Goal: Task Accomplishment & Management: Manage account settings

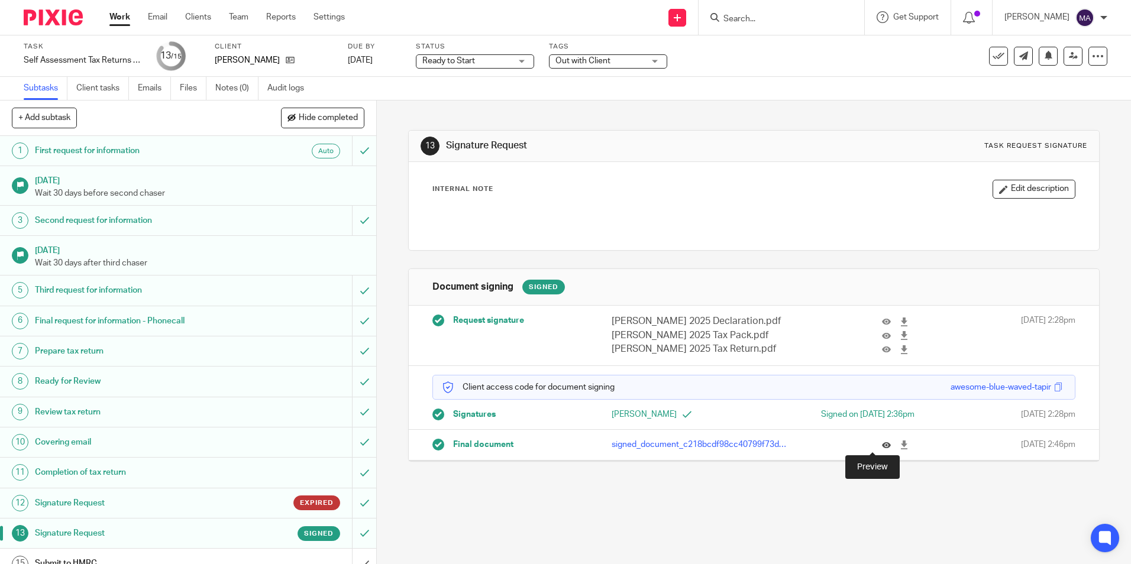
click at [882, 442] on icon at bounding box center [886, 445] width 9 height 9
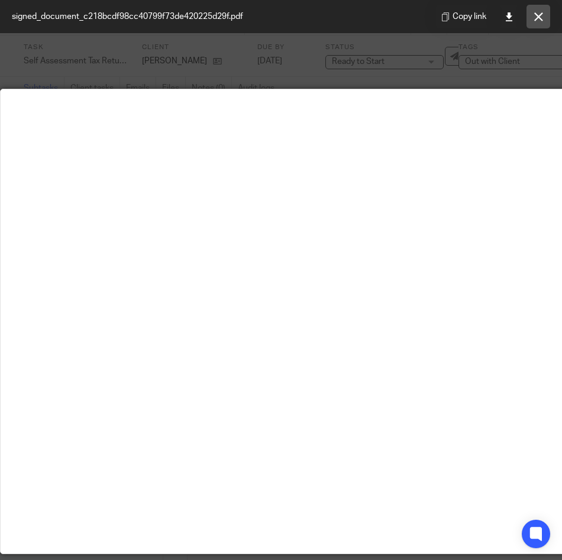
click at [547, 14] on button at bounding box center [539, 17] width 24 height 24
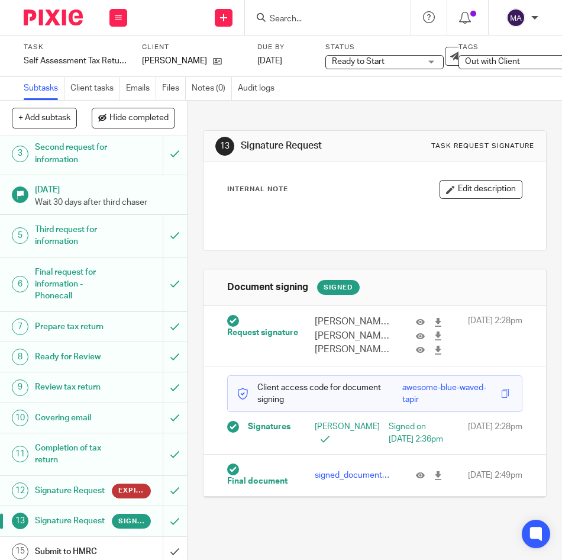
scroll to position [192, 0]
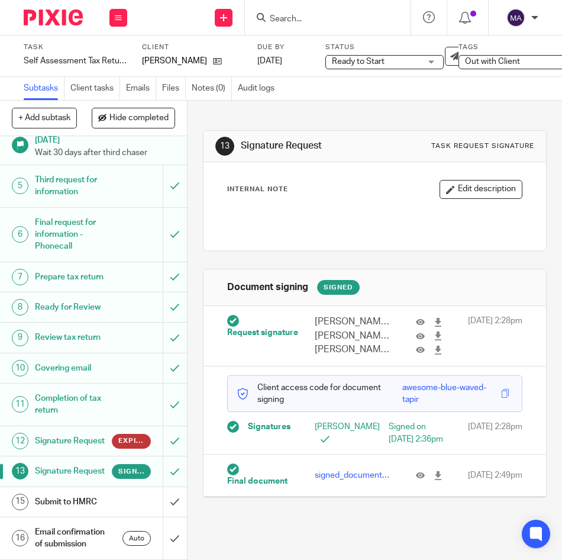
click at [103, 493] on h1 "Submit to HMRC" at bounding box center [73, 502] width 77 height 18
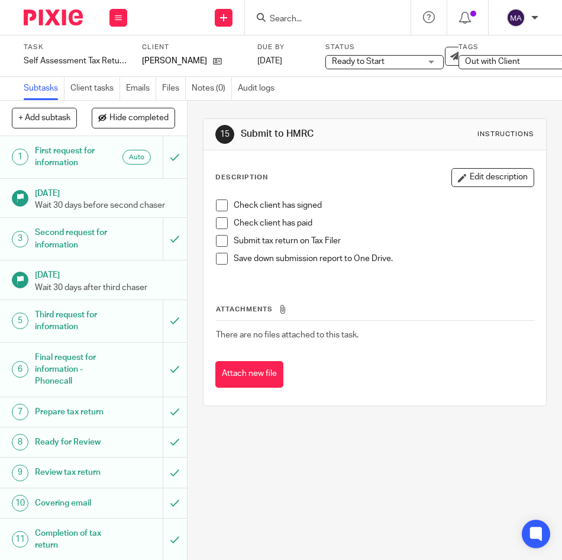
click at [216, 204] on span at bounding box center [222, 205] width 12 height 12
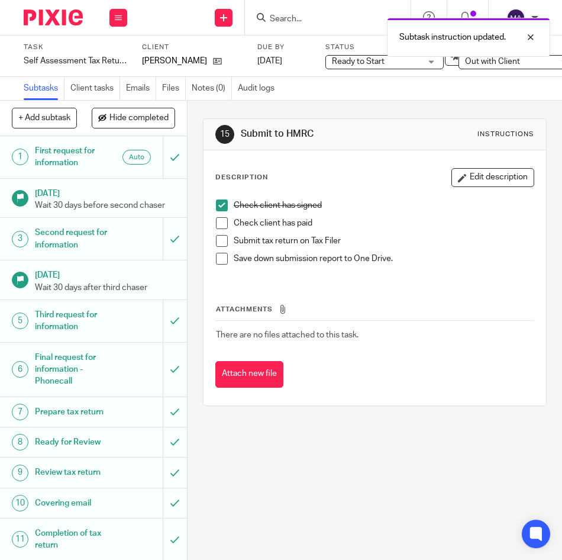
click at [216, 231] on li "Check client has paid" at bounding box center [375, 226] width 318 height 18
click at [216, 226] on span at bounding box center [222, 223] width 12 height 12
click at [216, 248] on li "Submit tax return on Tax Filer" at bounding box center [375, 244] width 318 height 18
click at [217, 241] on span at bounding box center [222, 241] width 12 height 12
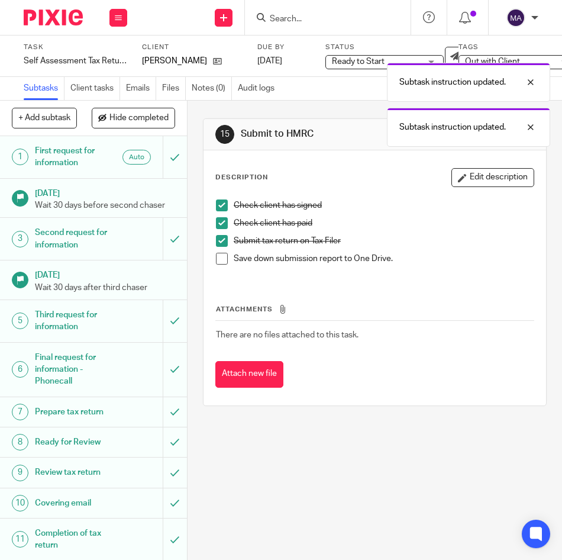
click at [217, 259] on span at bounding box center [222, 259] width 12 height 12
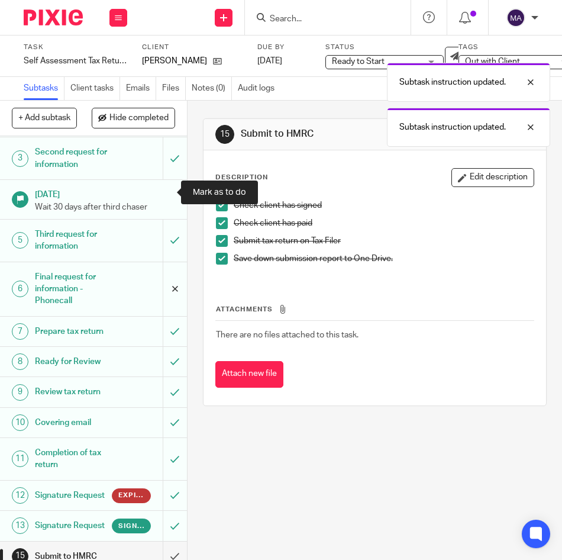
scroll to position [192, 0]
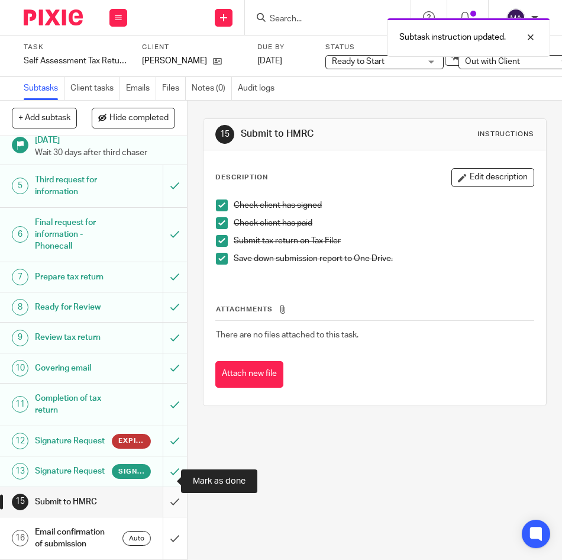
click at [154, 487] on input "submit" at bounding box center [93, 502] width 187 height 30
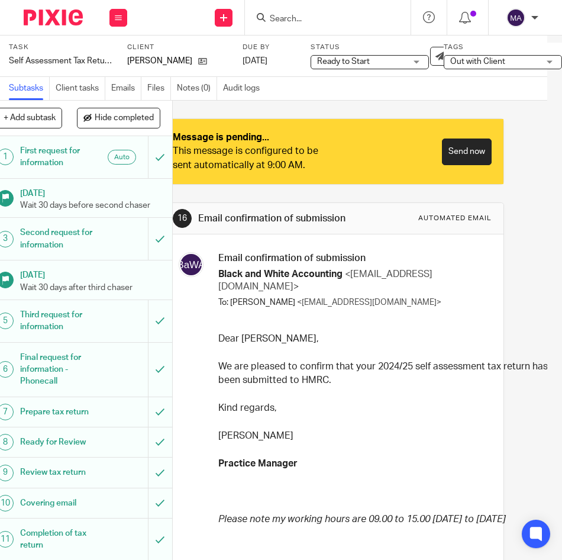
scroll to position [0, 15]
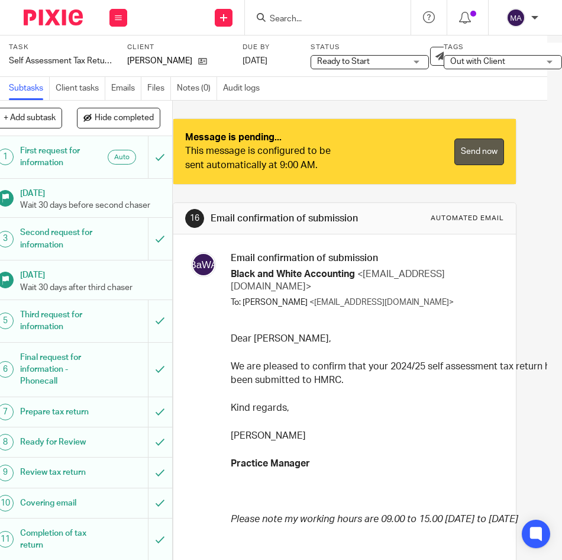
click at [454, 157] on link "Send now" at bounding box center [479, 151] width 50 height 27
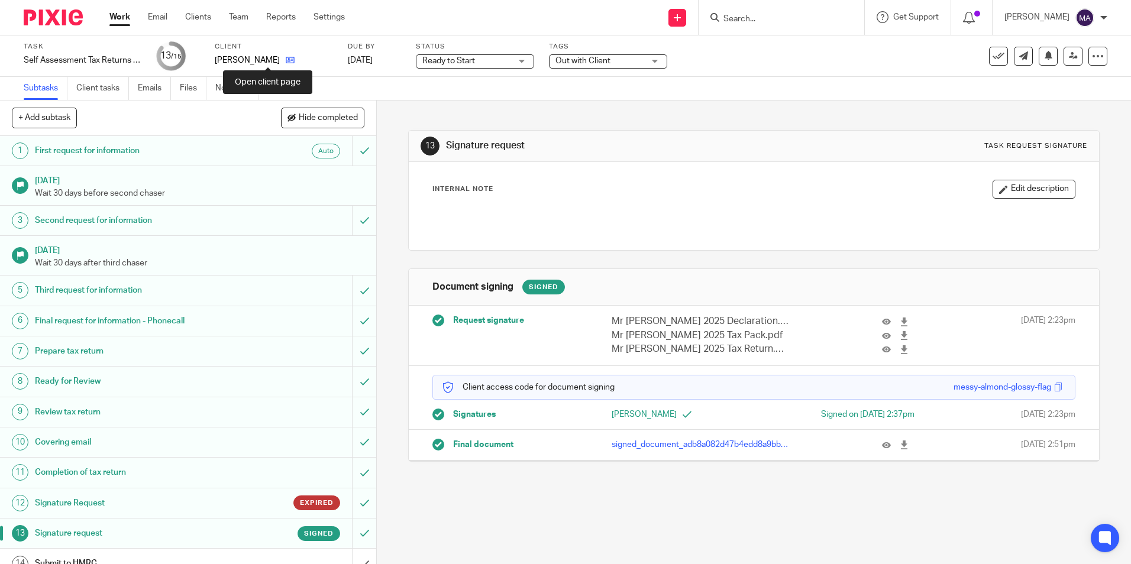
click at [286, 57] on icon at bounding box center [290, 60] width 9 height 9
